Goal: Task Accomplishment & Management: Manage account settings

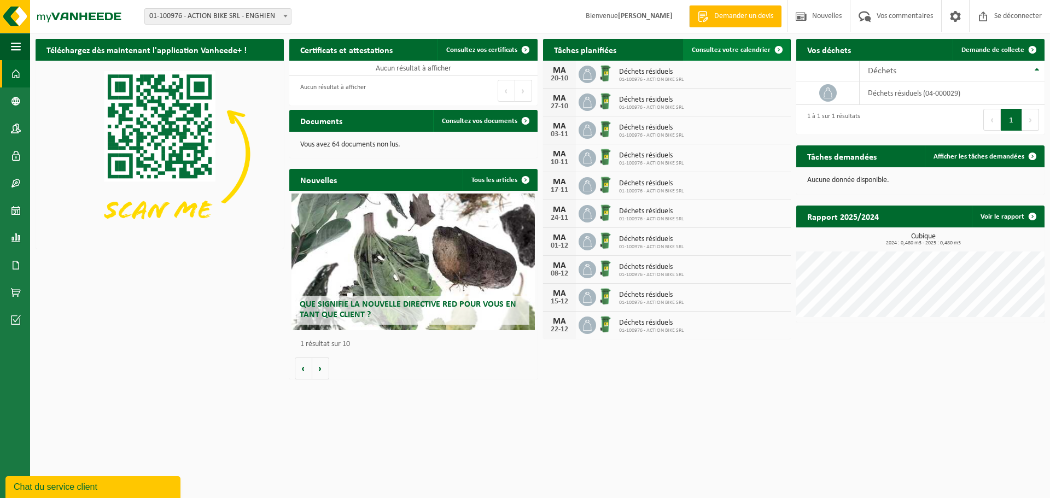
click at [747, 47] on font "Consultez votre calendrier" at bounding box center [731, 50] width 79 height 7
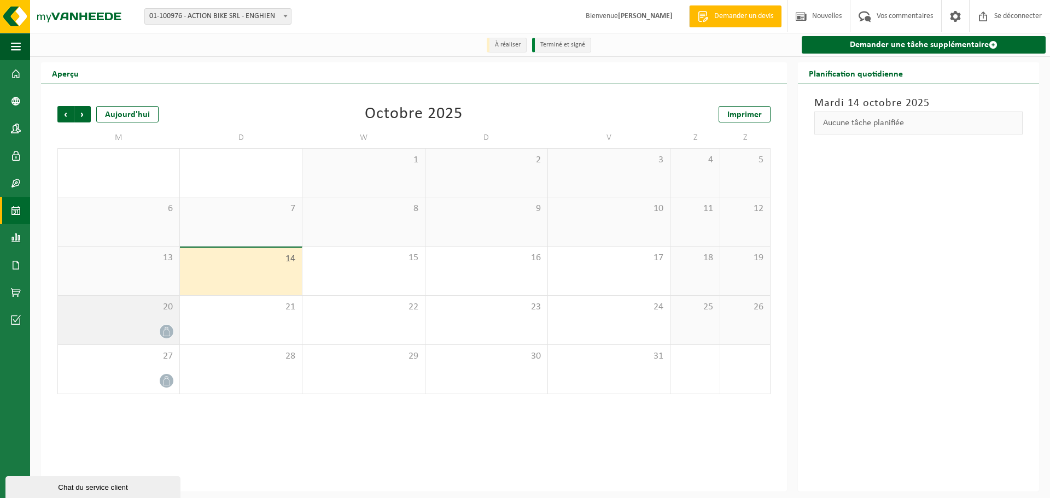
click at [101, 332] on div at bounding box center [118, 331] width 111 height 15
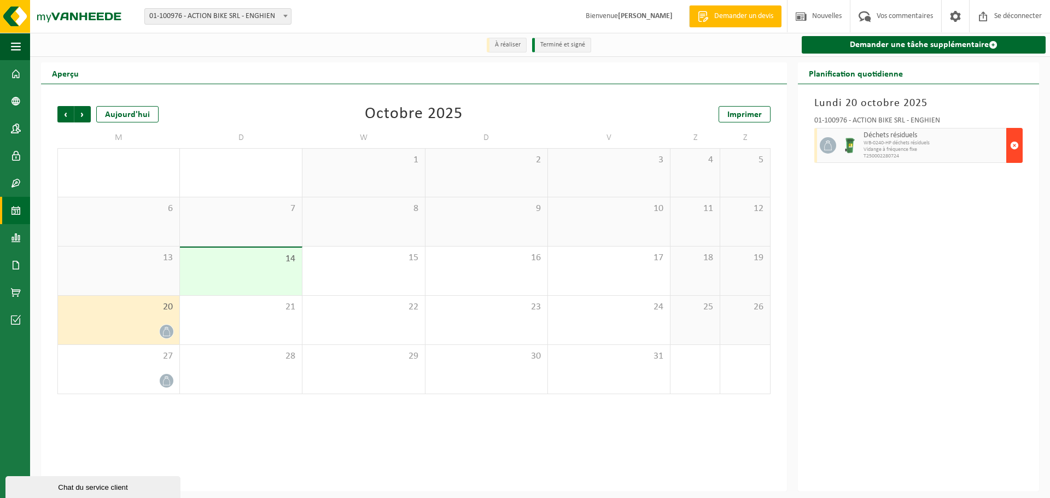
click at [1012, 152] on span "button" at bounding box center [1015, 146] width 9 height 22
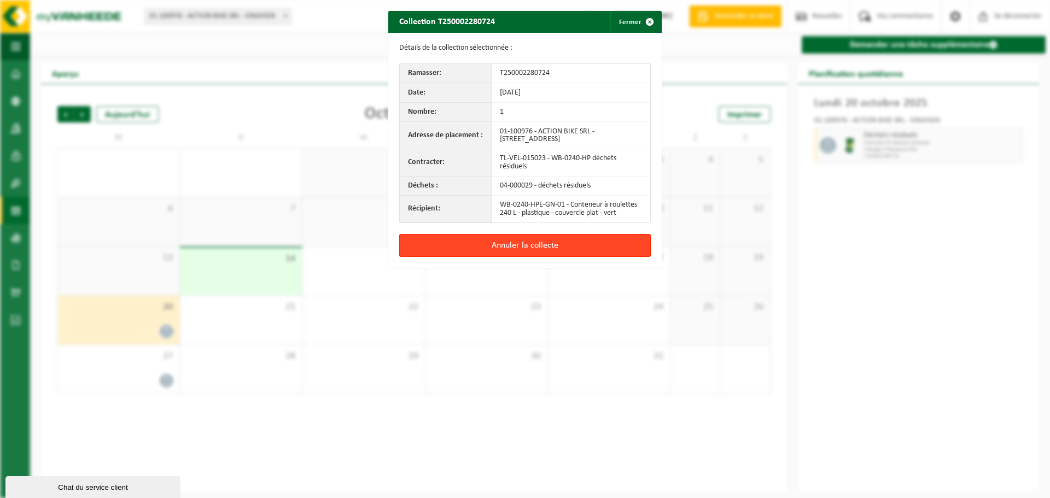
click at [588, 245] on button "Annuler la collecte" at bounding box center [525, 245] width 252 height 23
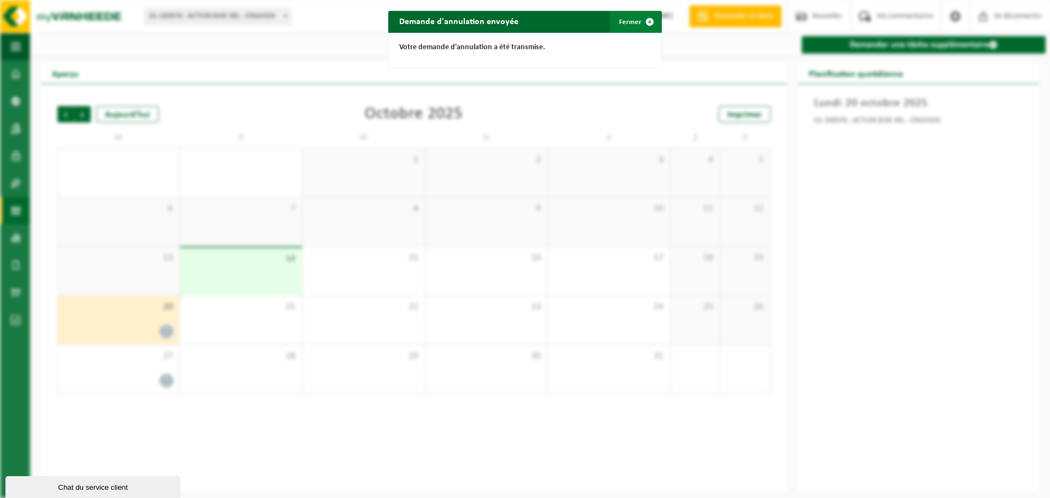
click at [627, 25] on font "Fermer" at bounding box center [630, 22] width 22 height 7
